Goal: Task Accomplishment & Management: Manage account settings

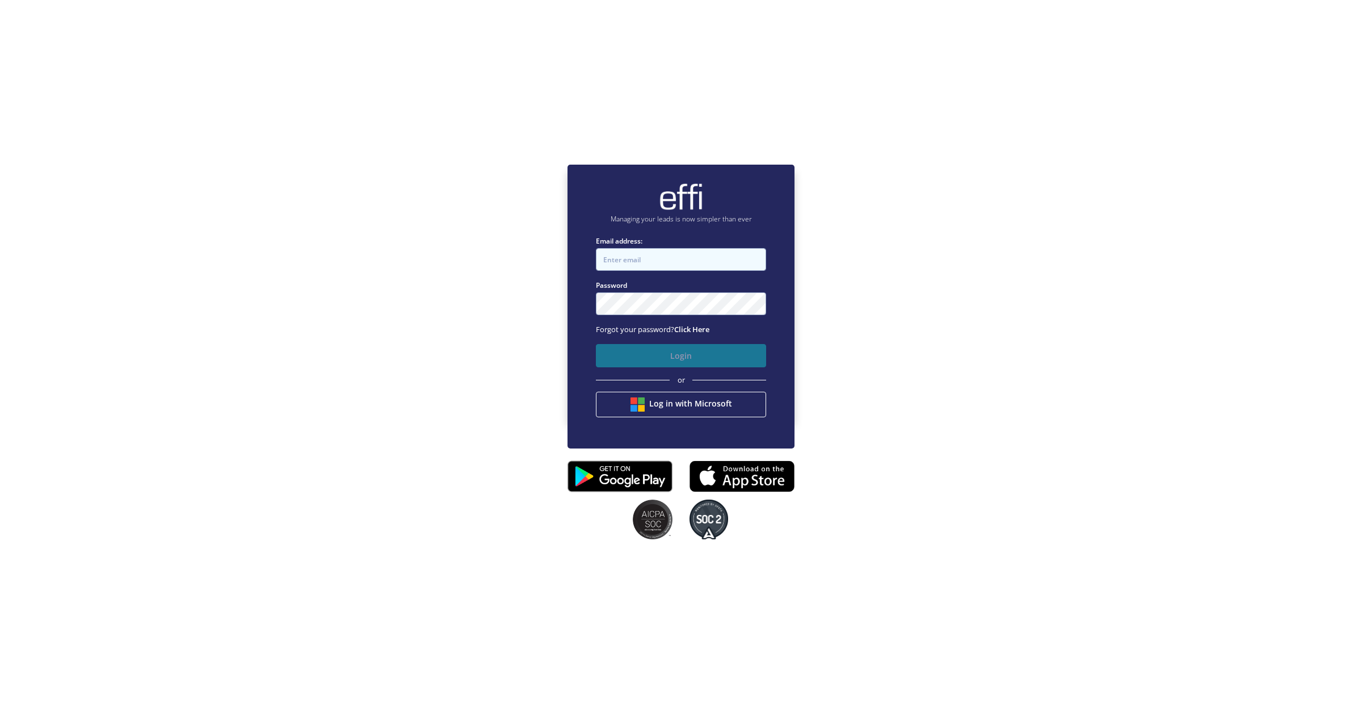
type input "[EMAIL_ADDRESS][DOMAIN_NAME]"
click at [633, 363] on button "Login" at bounding box center [681, 355] width 170 height 23
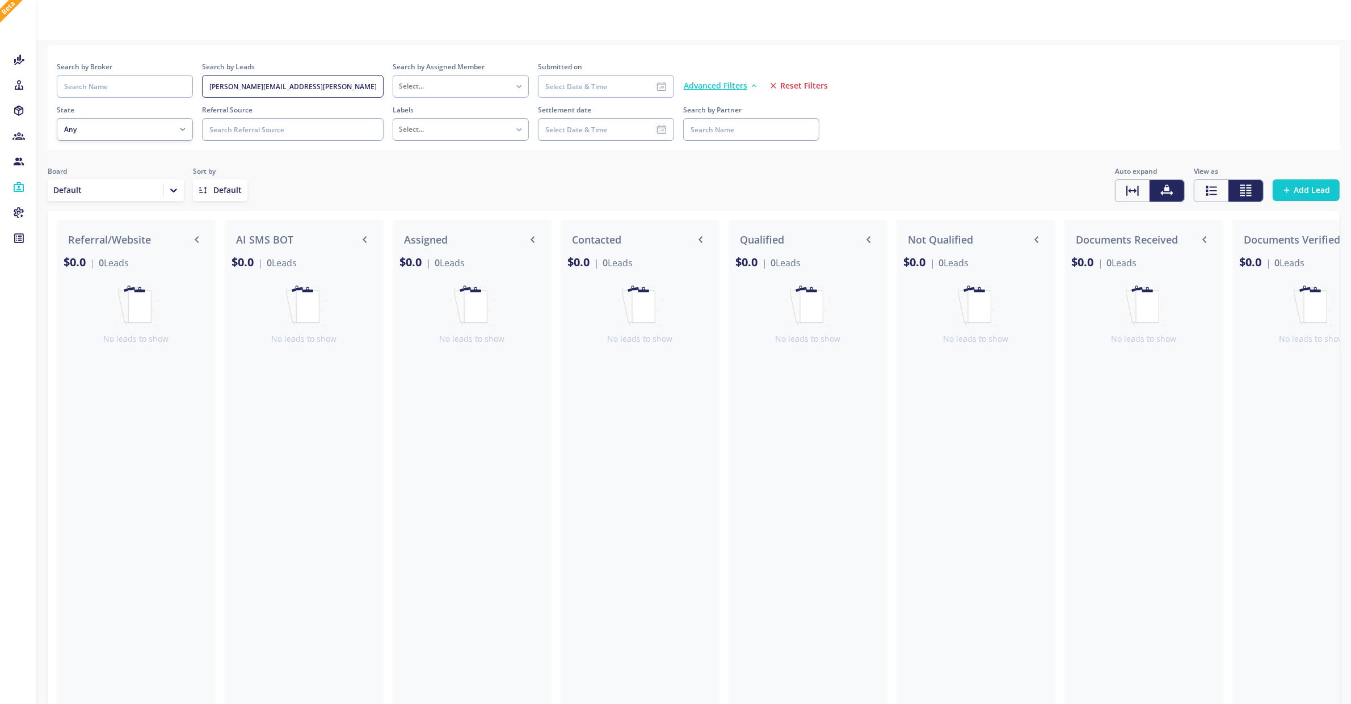
drag, startPoint x: 353, startPoint y: 87, endPoint x: 199, endPoint y: 75, distance: 154.8
click at [199, 75] on div "Search by Broker Search by Leads [PERSON_NAME][EMAIL_ADDRESS][PERSON_NAME][DOMA…" at bounding box center [694, 79] width 1274 height 36
click at [15, 156] on icon at bounding box center [18, 161] width 12 height 11
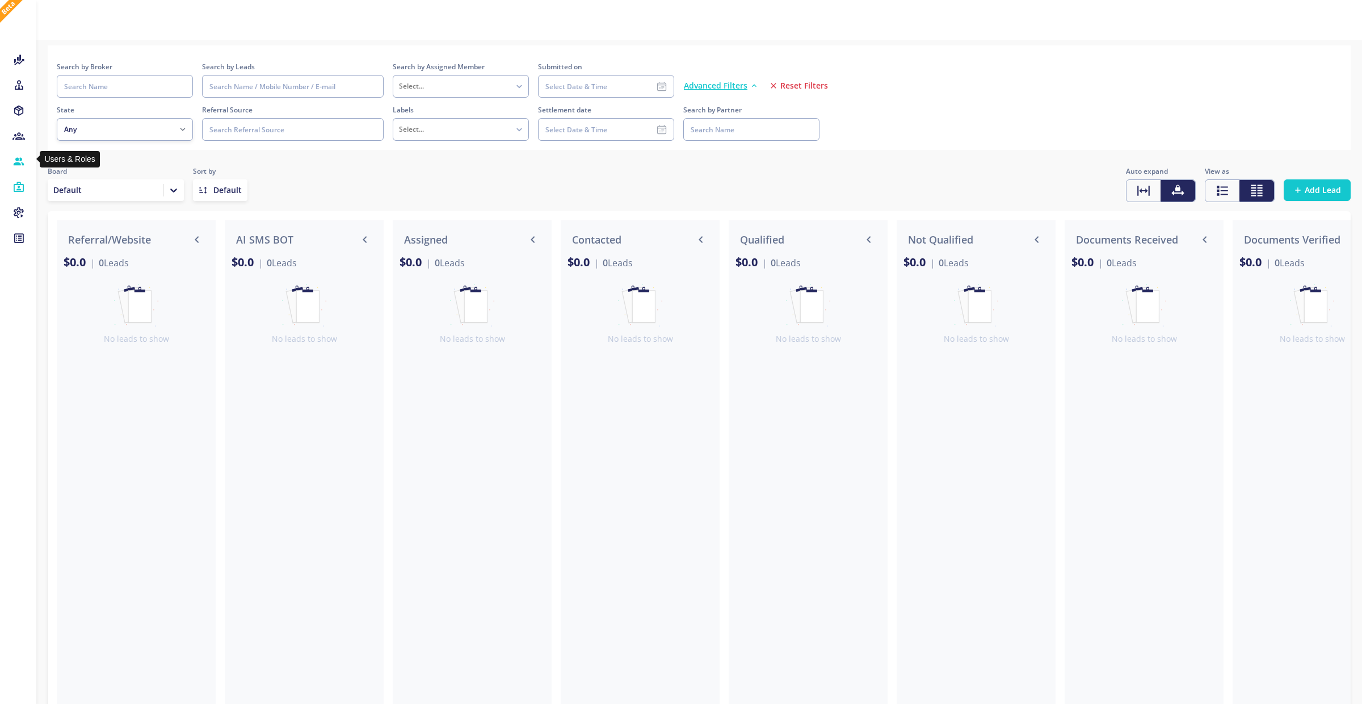
select select
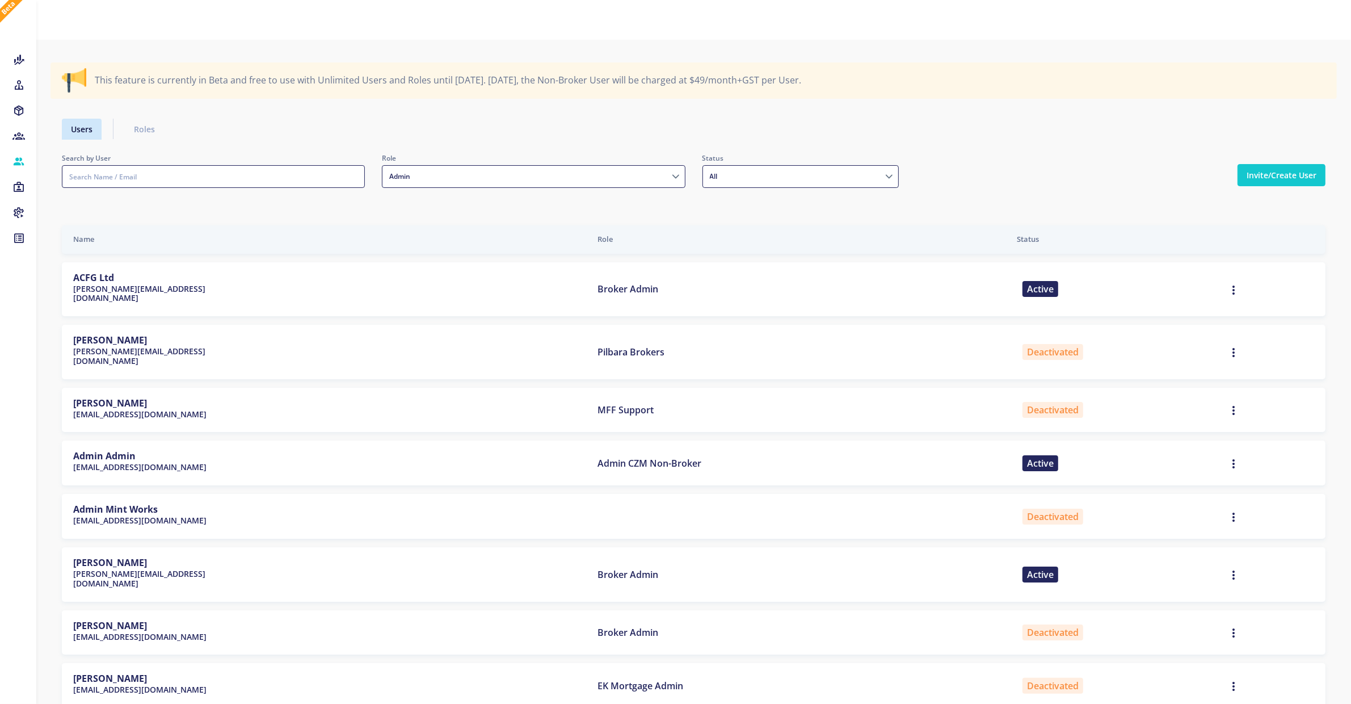
click at [219, 175] on input "text" at bounding box center [213, 176] width 303 height 23
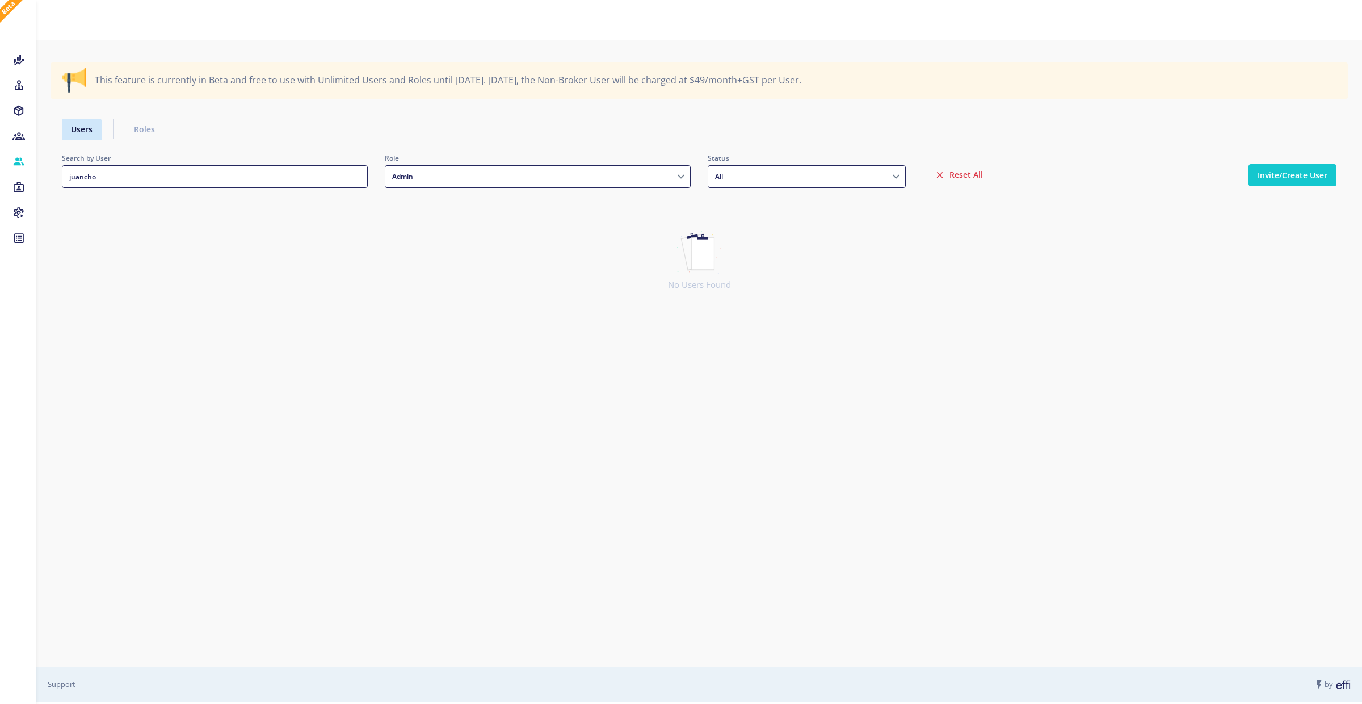
drag, startPoint x: 233, startPoint y: 172, endPoint x: 55, endPoint y: 173, distance: 177.6
click at [55, 173] on div "Search by User [PERSON_NAME]" at bounding box center [214, 175] width 323 height 44
type input "juancho"
drag, startPoint x: 149, startPoint y: 182, endPoint x: 62, endPoint y: 179, distance: 87.4
click at [62, 179] on input "juancho" at bounding box center [215, 176] width 306 height 23
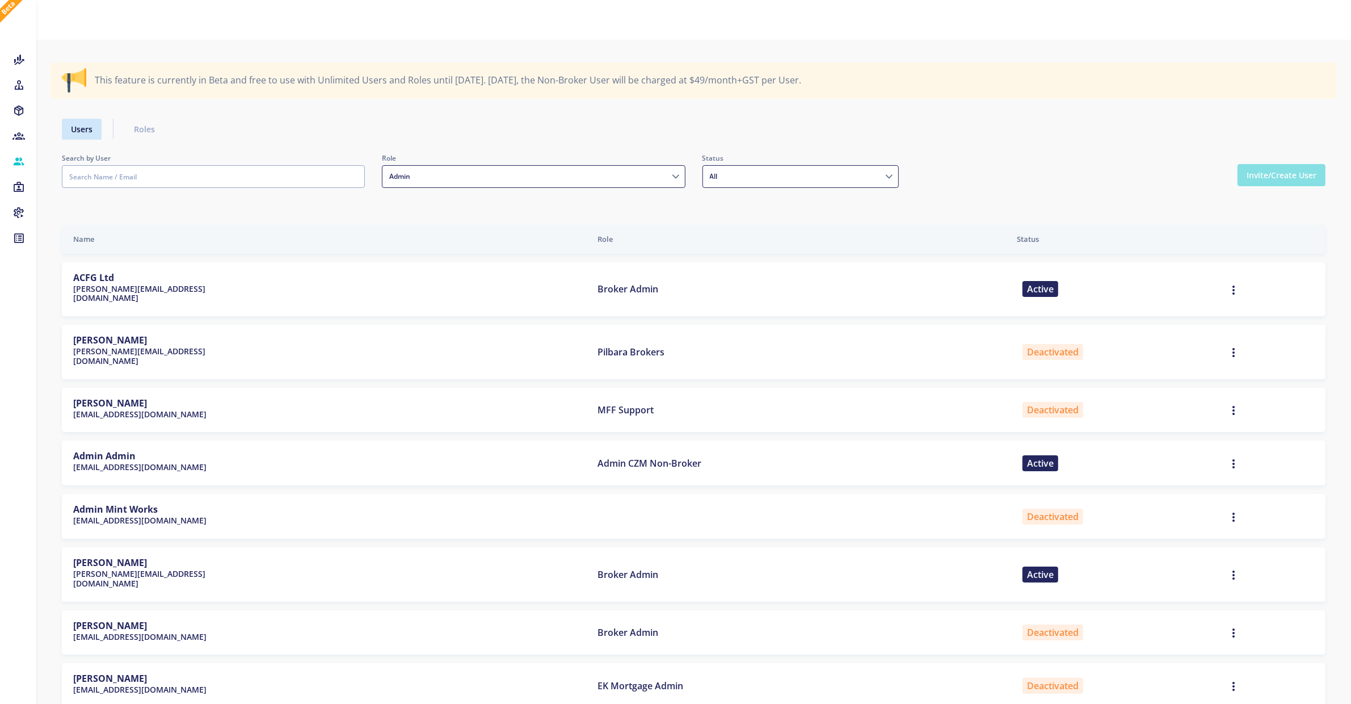
click at [1261, 177] on button "Invite/Create User" at bounding box center [1281, 175] width 88 height 22
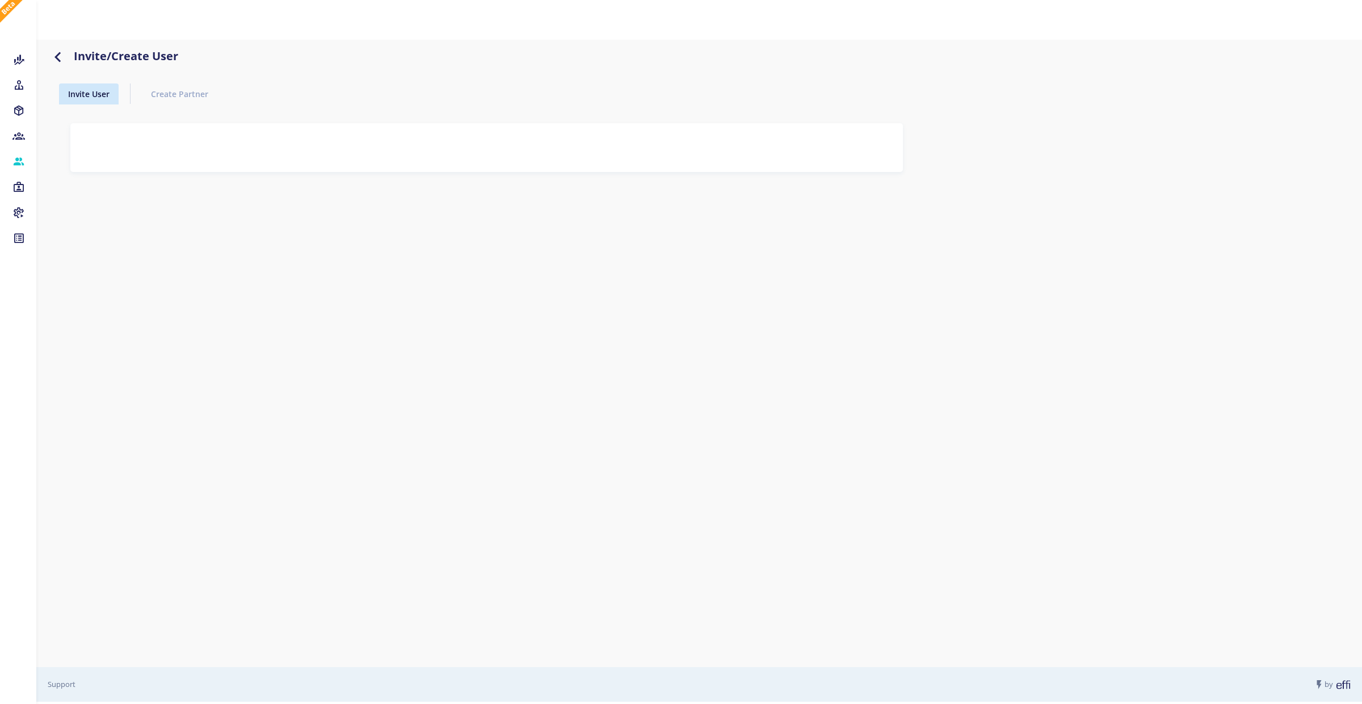
select select
click at [223, 155] on input "text" at bounding box center [487, 155] width 630 height 23
click at [60, 53] on icon "button" at bounding box center [58, 56] width 20 height 14
select select
